Goal: Information Seeking & Learning: Learn about a topic

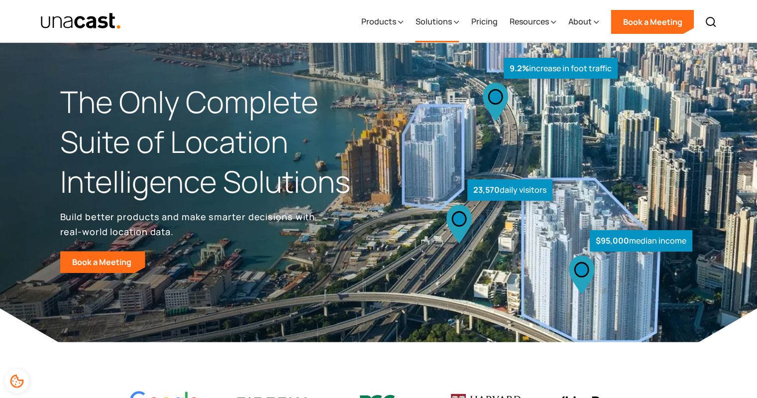
click at [445, 22] on div "Solutions" at bounding box center [433, 21] width 36 height 12
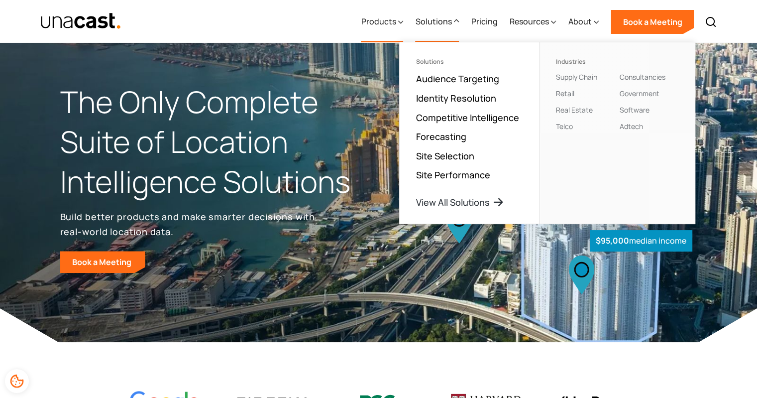
click at [390, 22] on div "Products" at bounding box center [378, 21] width 35 height 12
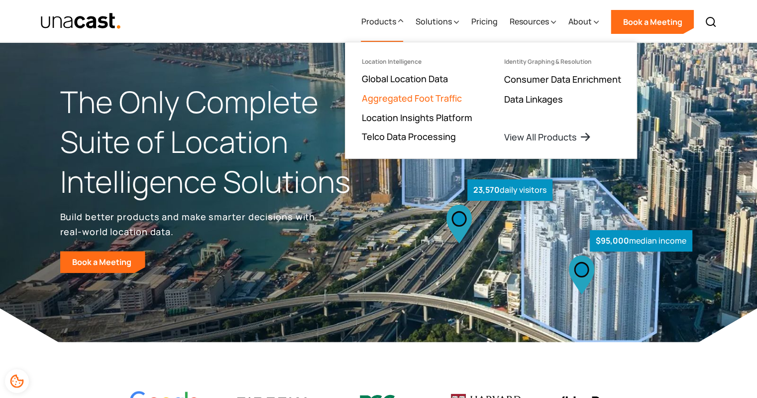
click at [433, 98] on link "Aggregated Foot Traffic" at bounding box center [411, 98] width 100 height 12
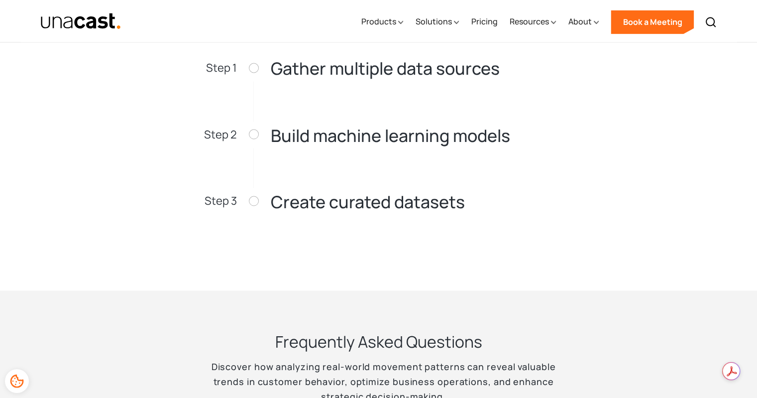
scroll to position [1744, 0]
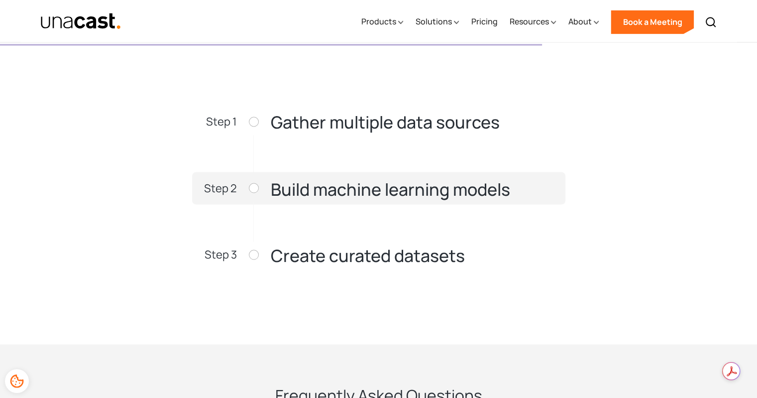
click at [253, 187] on div at bounding box center [254, 188] width 10 height 10
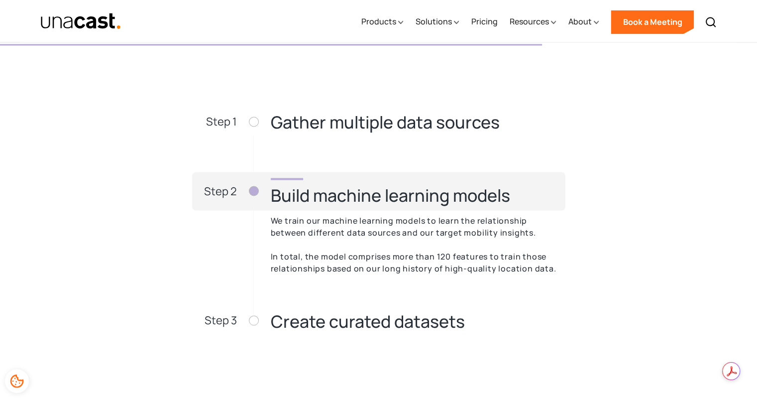
click at [253, 187] on div at bounding box center [254, 191] width 10 height 10
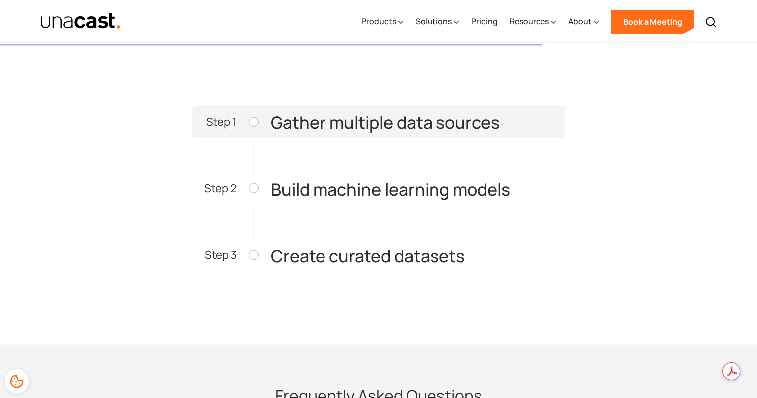
click at [255, 124] on div at bounding box center [254, 121] width 10 height 10
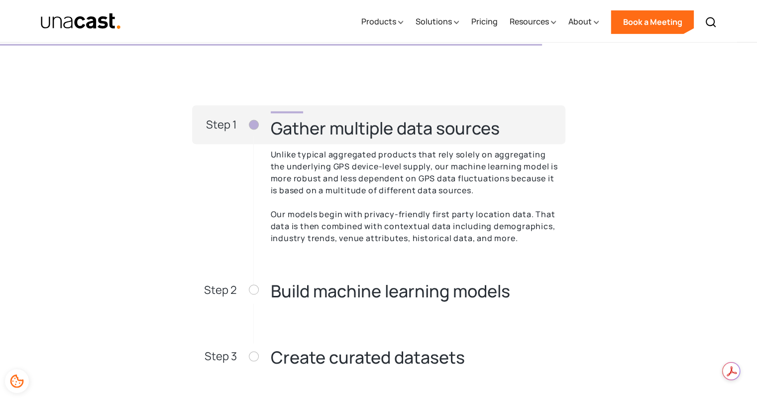
click at [255, 124] on div at bounding box center [254, 124] width 10 height 10
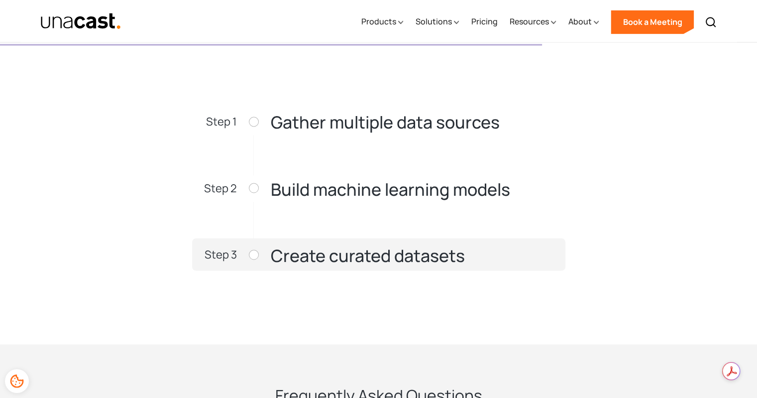
click at [256, 257] on div at bounding box center [254, 254] width 10 height 10
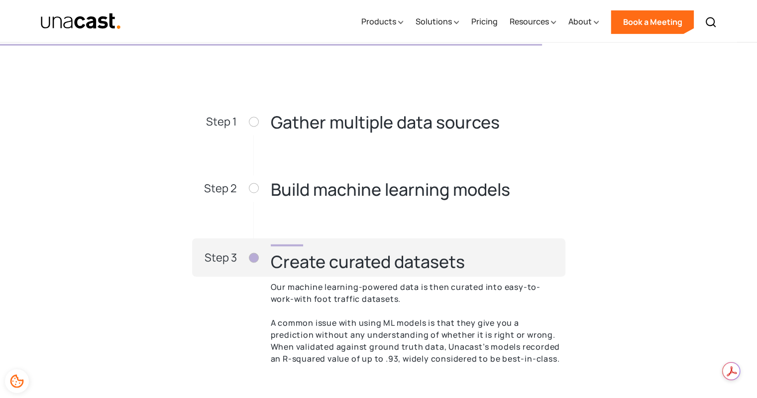
click at [256, 257] on div at bounding box center [254, 257] width 10 height 10
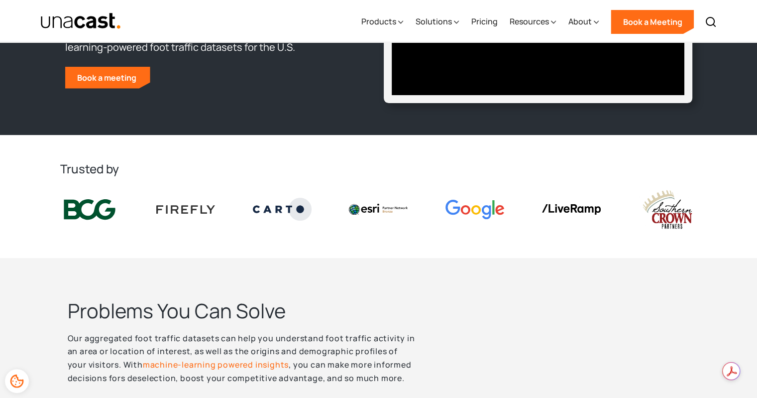
scroll to position [0, 0]
